Goal: Information Seeking & Learning: Learn about a topic

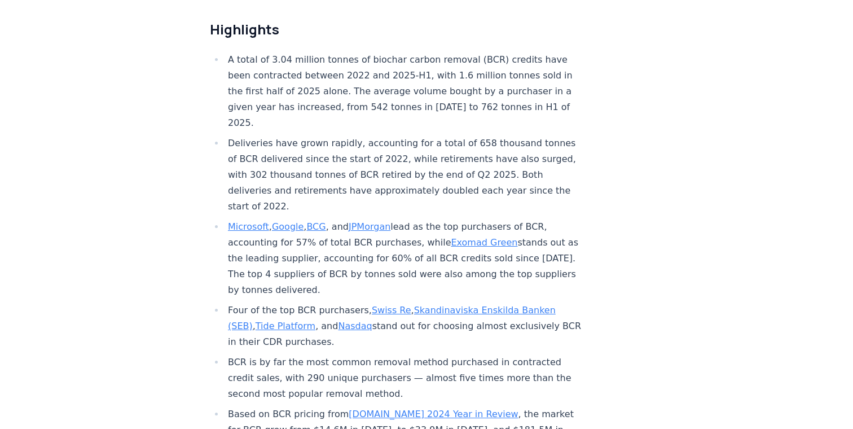
scroll to position [410, 0]
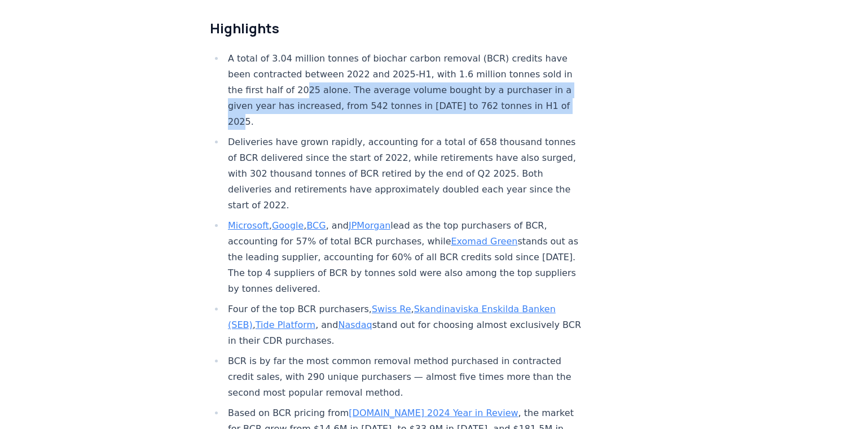
drag, startPoint x: 239, startPoint y: 91, endPoint x: 499, endPoint y: 97, distance: 260.8
click at [499, 97] on li "A total of 3.04 million tonnes of biochar carbon removal (BCR) credits have bee…" at bounding box center [404, 90] width 359 height 79
click at [497, 97] on li "A total of 3.04 million tonnes of biochar carbon removal (BCR) credits have bee…" at bounding box center [404, 90] width 359 height 79
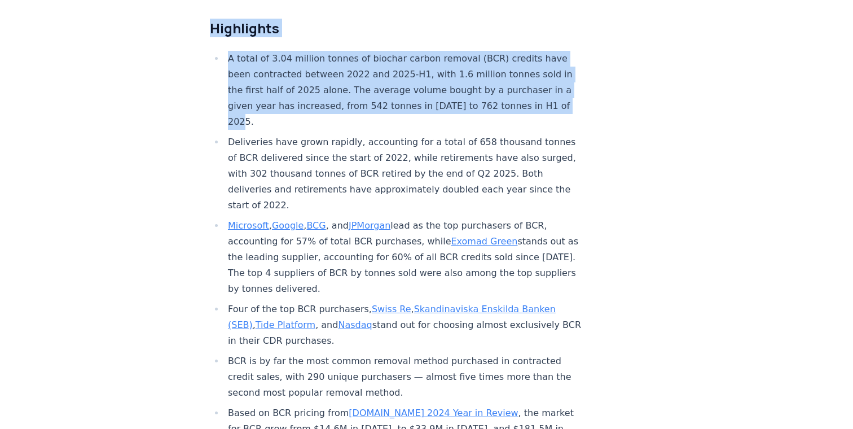
drag, startPoint x: 213, startPoint y: 27, endPoint x: 468, endPoint y: 96, distance: 264.3
click at [468, 96] on li "A total of 3.04 million tonnes of biochar carbon removal (BCR) credits have bee…" at bounding box center [404, 90] width 359 height 79
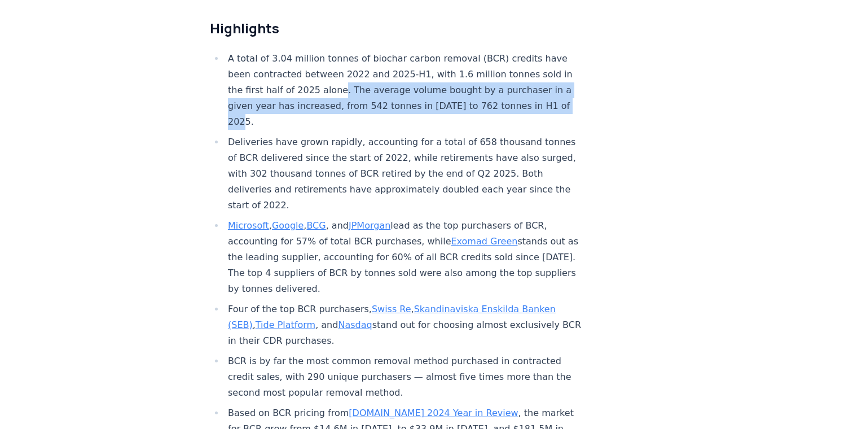
drag, startPoint x: 274, startPoint y: 87, endPoint x: 470, endPoint y: 103, distance: 195.9
click at [470, 103] on li "A total of 3.04 million tonnes of biochar carbon removal (BCR) credits have bee…" at bounding box center [404, 90] width 359 height 79
click at [469, 103] on li "A total of 3.04 million tonnes of biochar carbon removal (BCR) credits have bee…" at bounding box center [404, 90] width 359 height 79
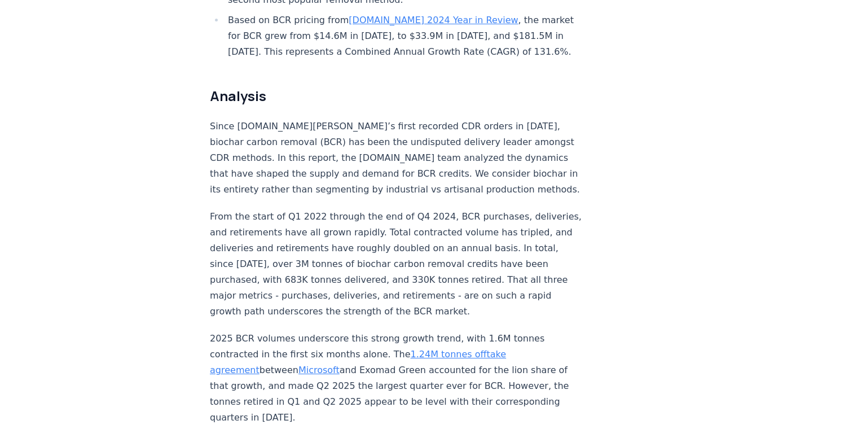
scroll to position [805, 0]
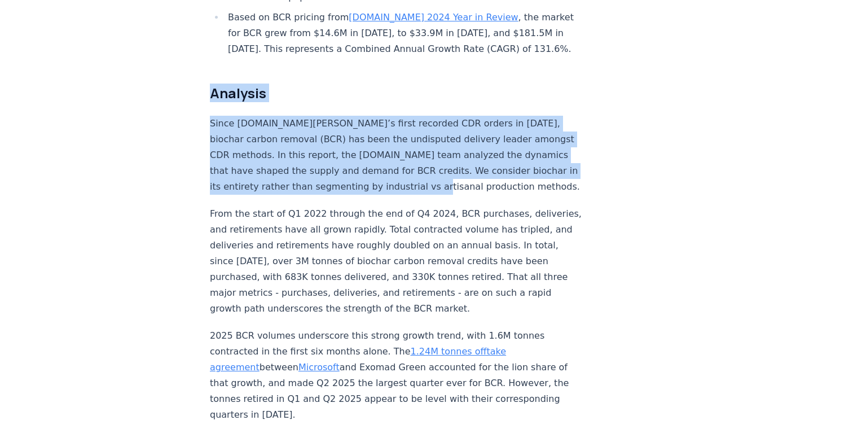
drag, startPoint x: 209, startPoint y: 53, endPoint x: 298, endPoint y: 153, distance: 133.9
click at [298, 153] on p "Since [DOMAIN_NAME][PERSON_NAME]’s first recorded CDR orders in [DATE], biochar…" at bounding box center [397, 155] width 374 height 79
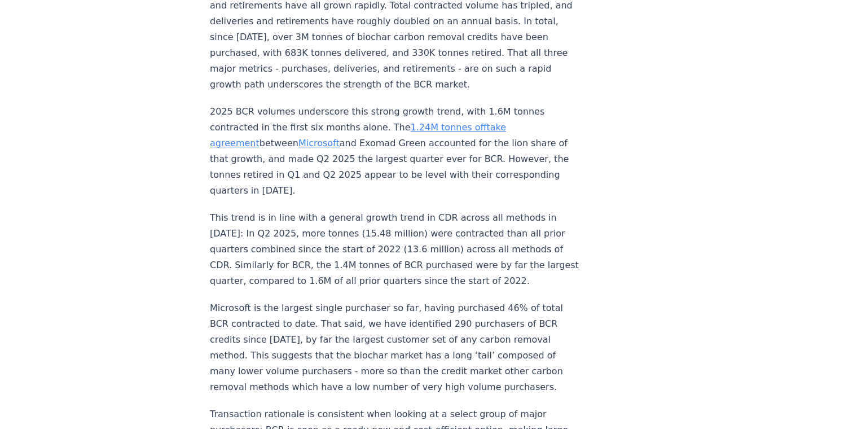
scroll to position [1030, 0]
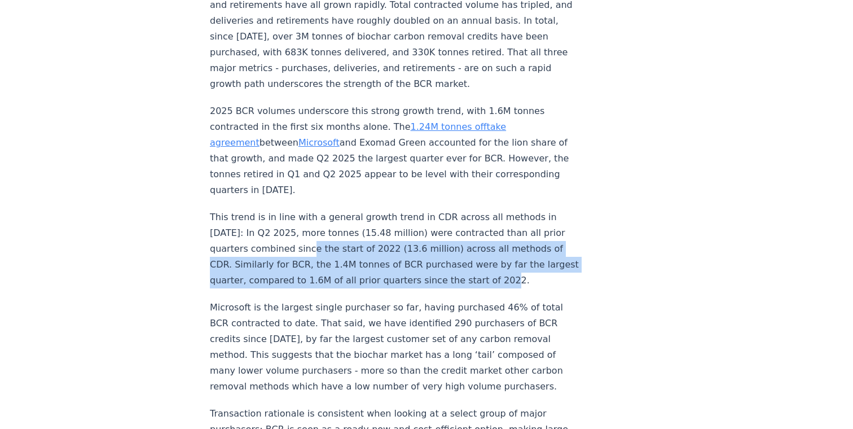
drag, startPoint x: 402, startPoint y: 221, endPoint x: 192, endPoint y: 183, distance: 213.3
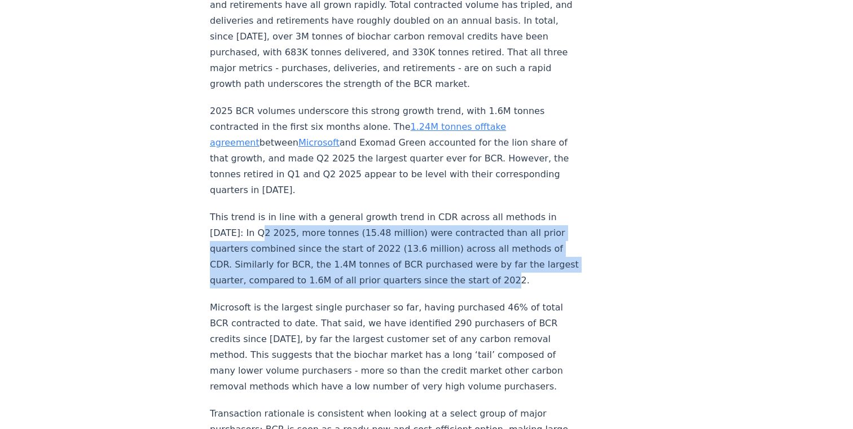
drag, startPoint x: 192, startPoint y: 158, endPoint x: 392, endPoint y: 220, distance: 208.7
click at [392, 220] on p "This trend is in line with a general growth trend in CDR across all methods in …" at bounding box center [397, 248] width 374 height 79
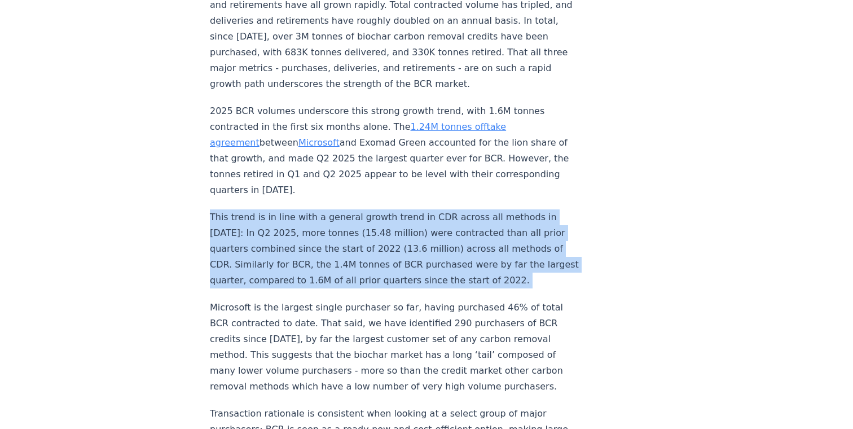
drag, startPoint x: 392, startPoint y: 220, endPoint x: 202, endPoint y: 158, distance: 200.1
drag, startPoint x: 202, startPoint y: 158, endPoint x: 371, endPoint y: 220, distance: 180.1
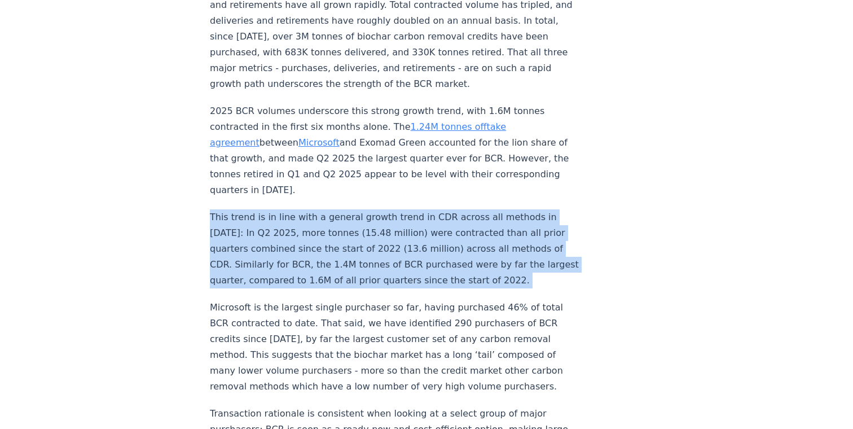
click at [371, 220] on p "This trend is in line with a general growth trend in CDR across all methods in …" at bounding box center [397, 248] width 374 height 79
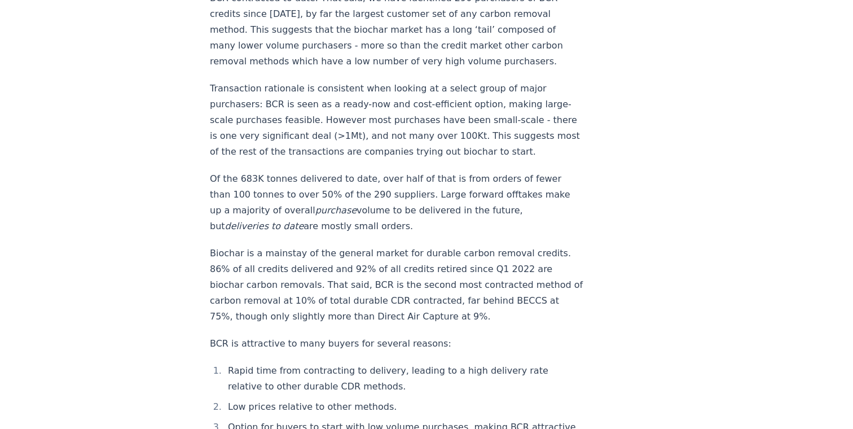
scroll to position [1353, 0]
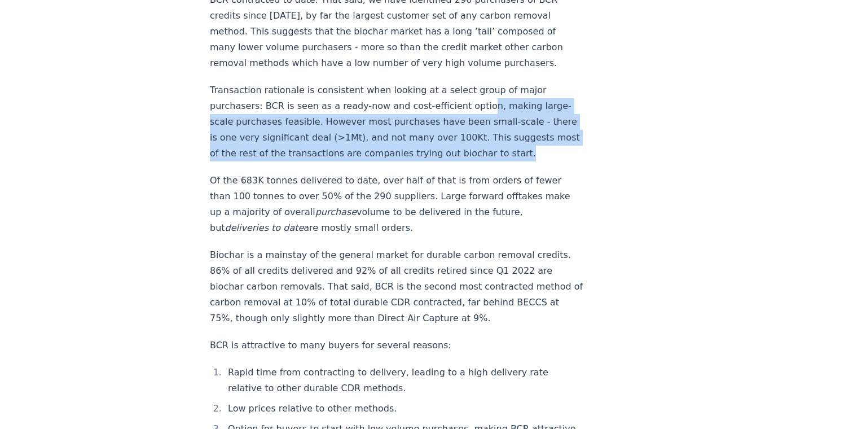
drag, startPoint x: 423, startPoint y: 32, endPoint x: 458, endPoint y: 93, distance: 69.5
click at [458, 91] on p "Transaction rationale is consistent when looking at a select group of major pur…" at bounding box center [397, 121] width 374 height 79
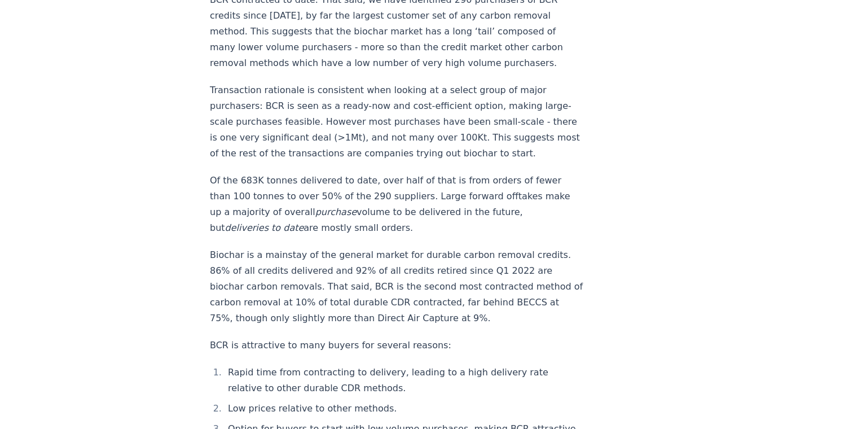
click at [458, 93] on p "Transaction rationale is consistent when looking at a select group of major pur…" at bounding box center [397, 121] width 374 height 79
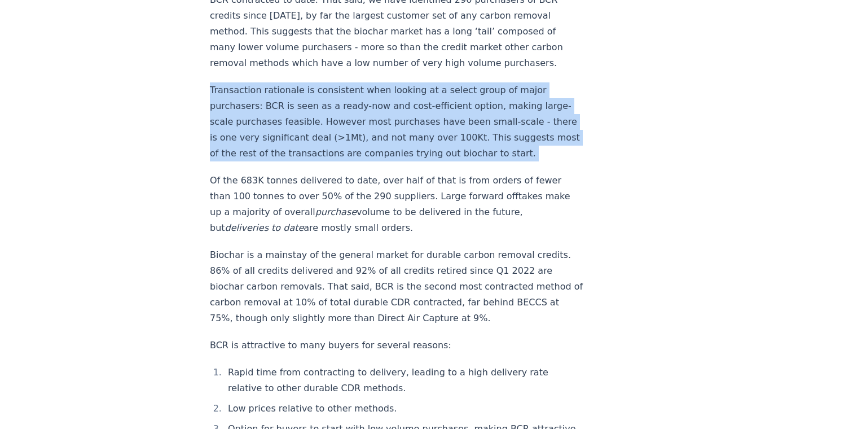
drag, startPoint x: 458, startPoint y: 93, endPoint x: 185, endPoint y: 29, distance: 280.5
drag, startPoint x: 185, startPoint y: 29, endPoint x: 415, endPoint y: 98, distance: 240.9
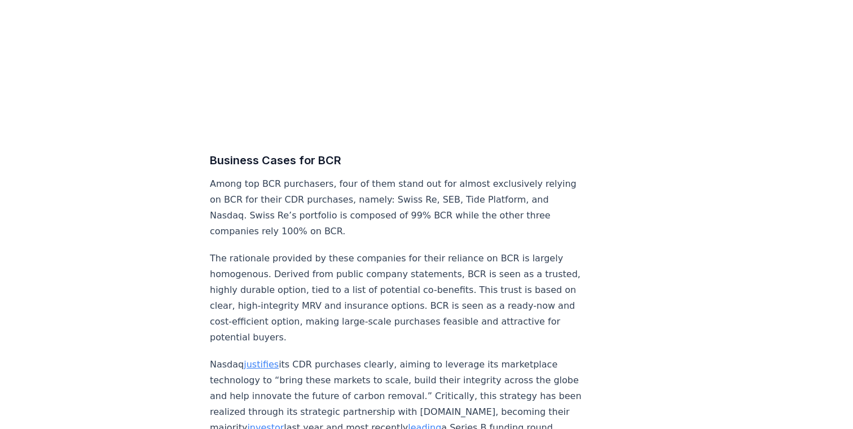
scroll to position [4988, 0]
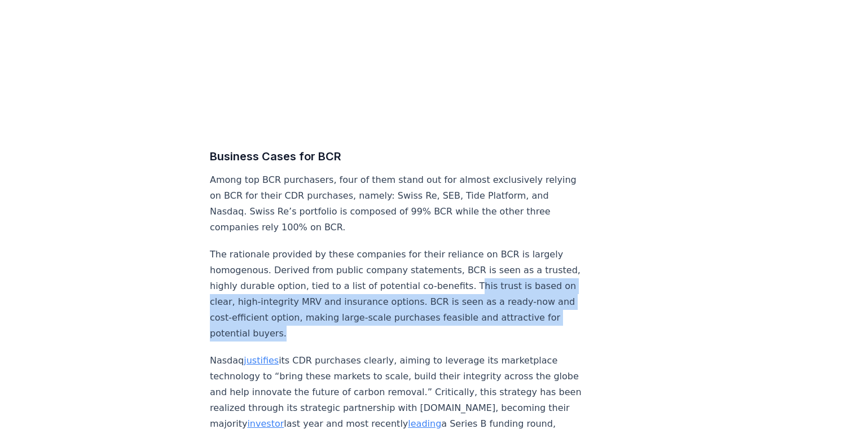
drag, startPoint x: 428, startPoint y: 126, endPoint x: 569, endPoint y: 165, distance: 146.4
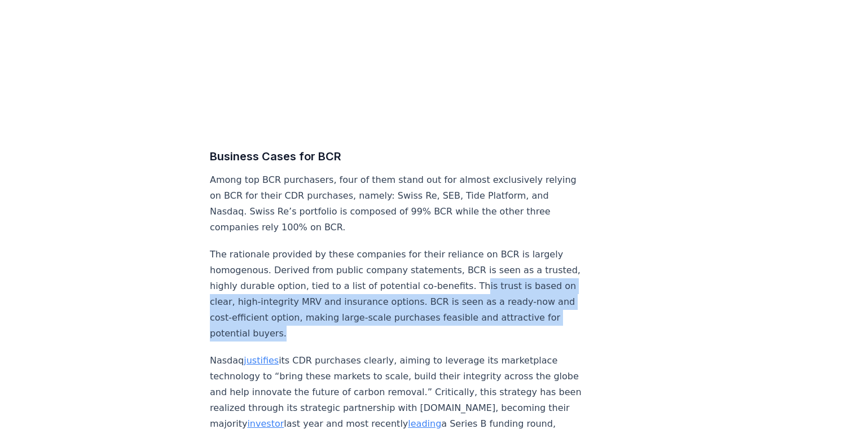
drag, startPoint x: 559, startPoint y: 161, endPoint x: 435, endPoint y: 127, distance: 128.7
click at [435, 247] on p "The rationale provided by these companies for their reliance on BCR is largely …" at bounding box center [397, 294] width 374 height 95
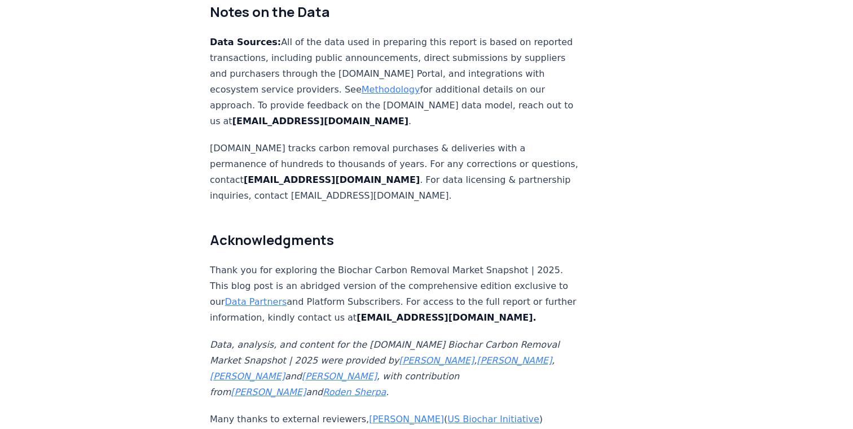
scroll to position [7413, 0]
